Goal: Information Seeking & Learning: Learn about a topic

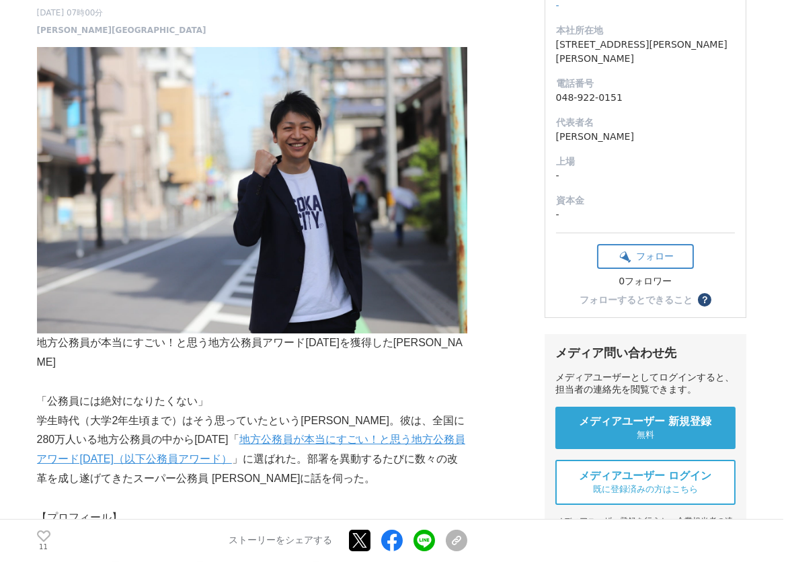
scroll to position [244, 0]
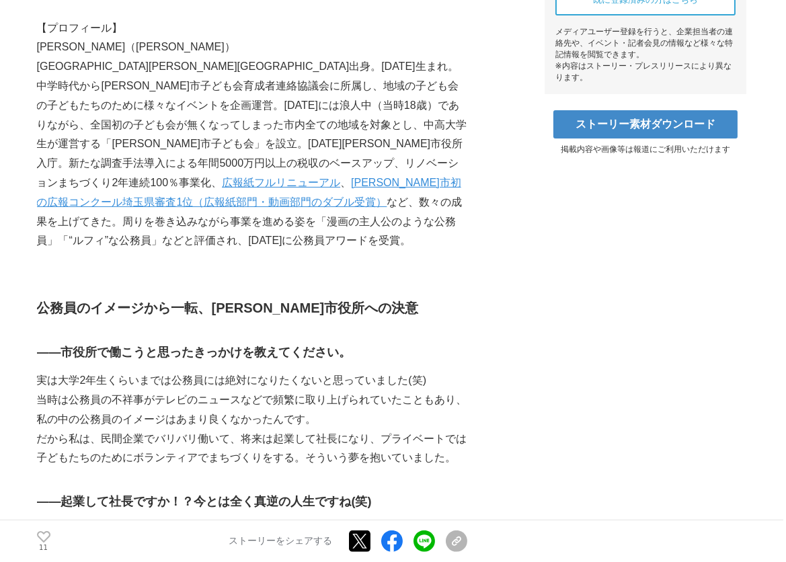
scroll to position [733, 0]
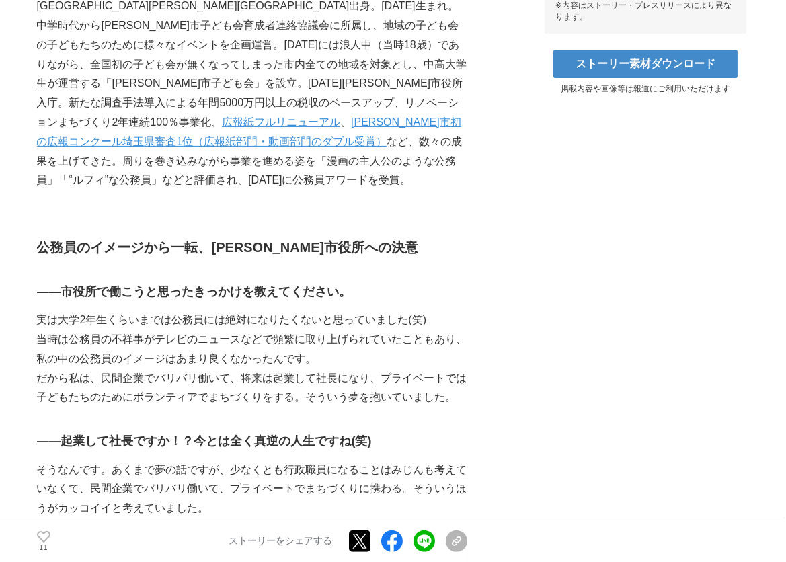
click at [336, 330] on p "当時は公務員の不祥事がテレビのニュースなどで頻繁に取り上げられていたこともあり、私の中の公務員のイメージはあまり良くなかったんです。" at bounding box center [252, 349] width 430 height 39
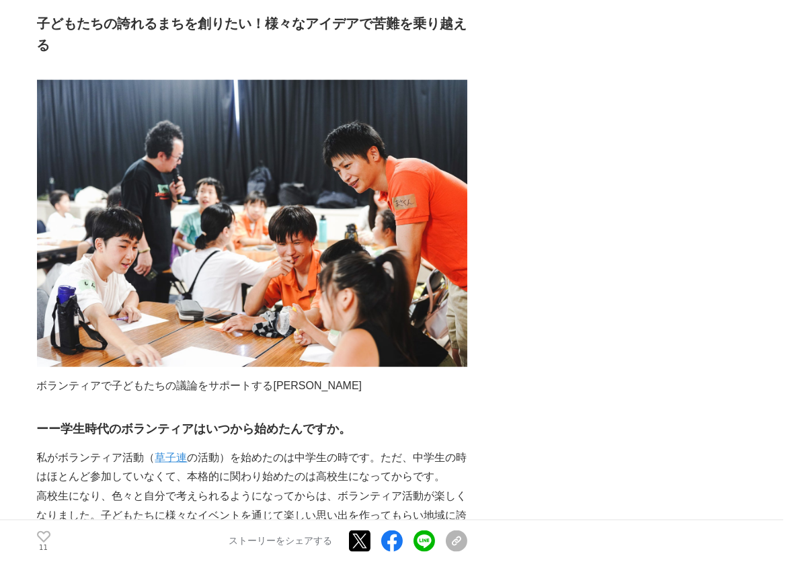
scroll to position [2811, 0]
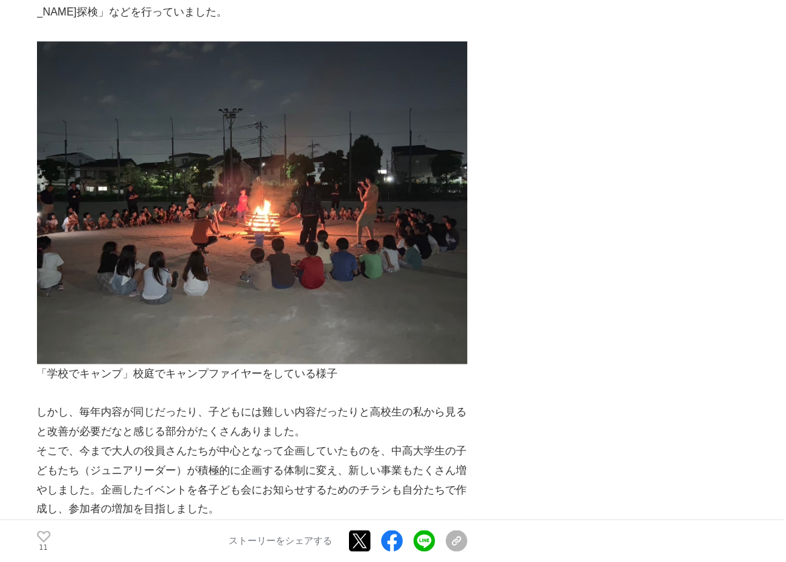
scroll to position [3606, 0]
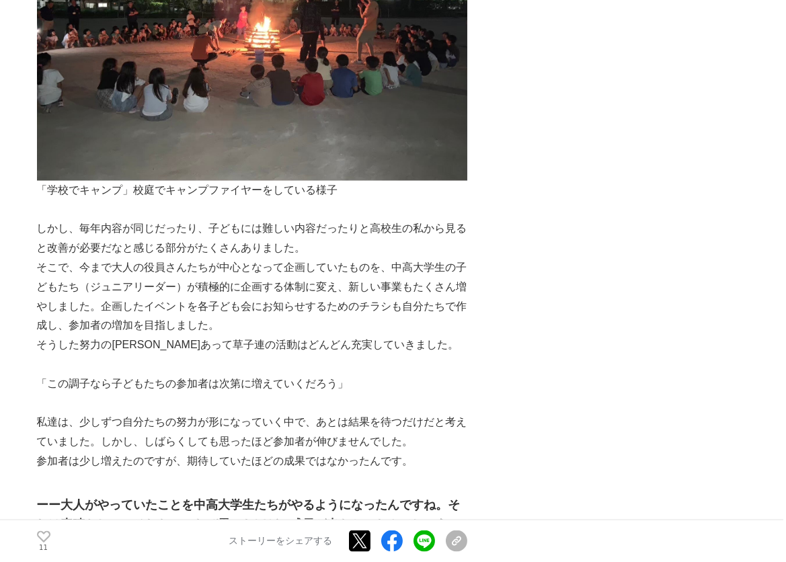
click at [323, 258] on p "そこで、今まで大人の役員さんたちが中心となって企画していたものを、中高大学生の子どもたち（ジュニアリーダー）が積極的に企画する体制に変え、新しい事業もたくさん…" at bounding box center [252, 296] width 430 height 77
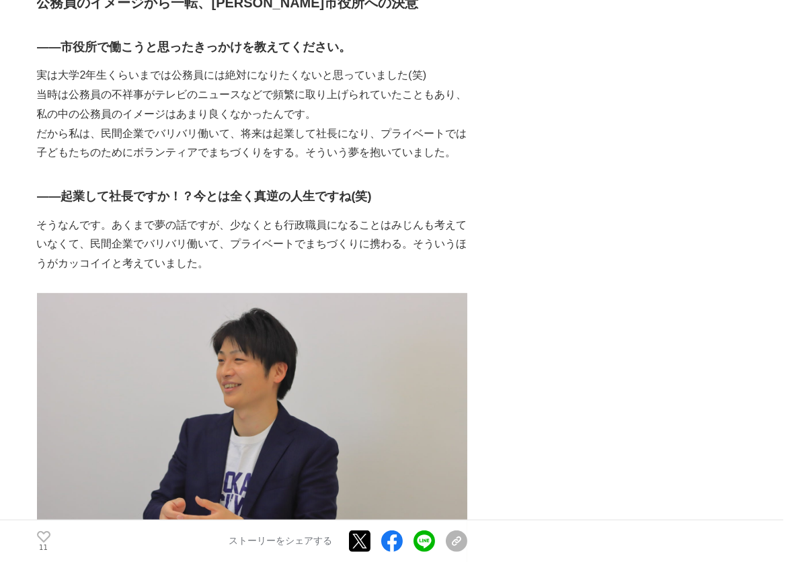
scroll to position [916, 0]
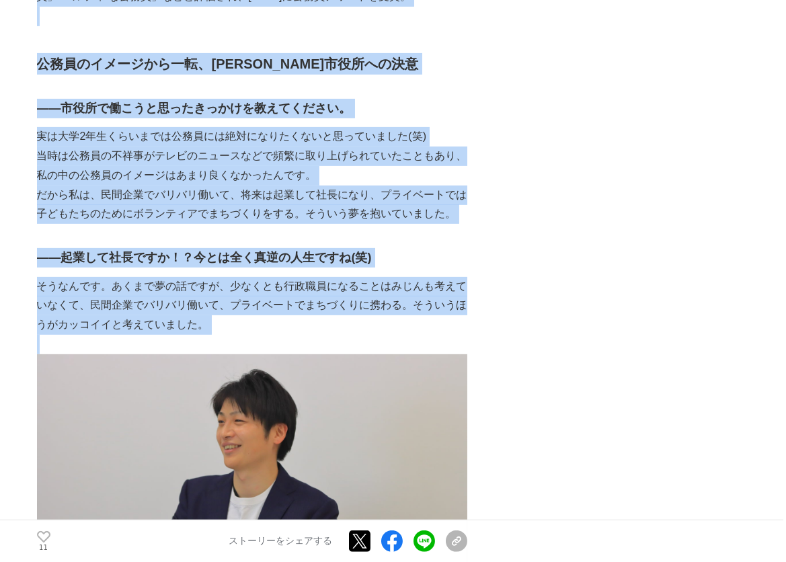
drag, startPoint x: 236, startPoint y: 300, endPoint x: 32, endPoint y: 245, distance: 211.5
click at [120, 277] on p "そうなんです。あくまで夢の話ですが、少なくとも行政職員になることはみじんも考えていなくて、民間企業でバリバリ働いて、プライベートでまちづくりに携わる。そういう…" at bounding box center [252, 306] width 430 height 58
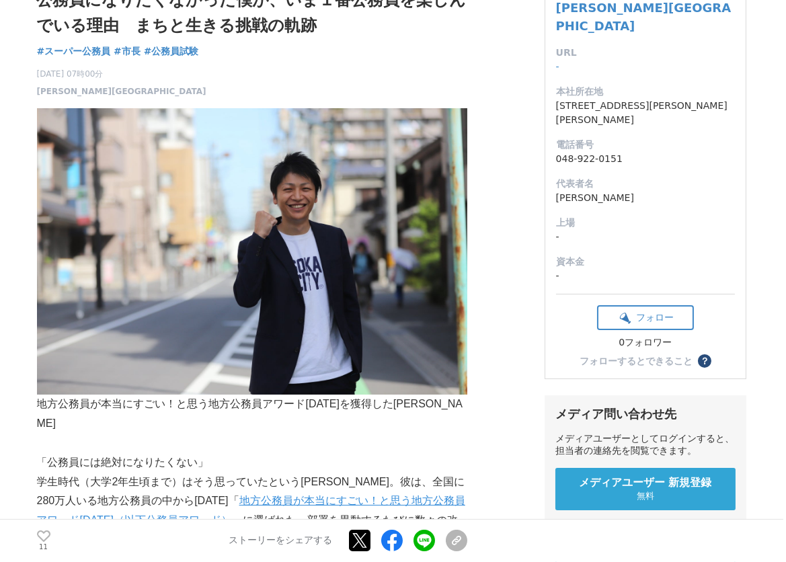
scroll to position [183, 0]
